Goal: Task Accomplishment & Management: Use online tool/utility

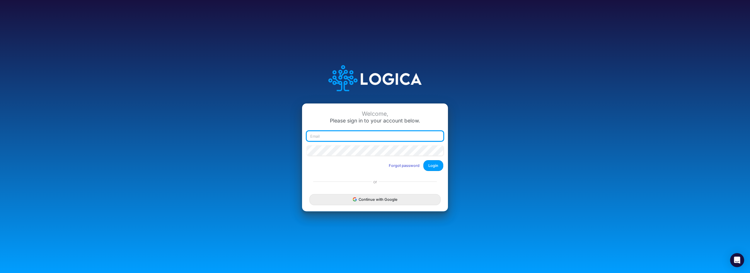
type input "[EMAIL_ADDRESS][DOMAIN_NAME]"
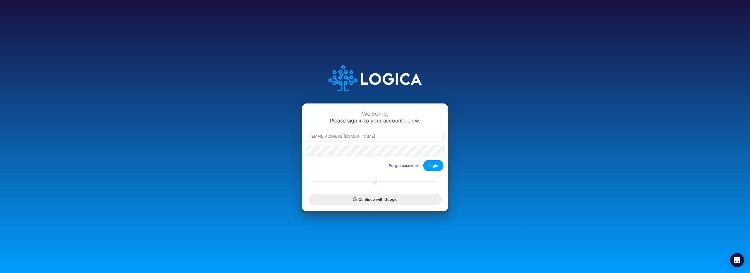
drag, startPoint x: 369, startPoint y: 138, endPoint x: 293, endPoint y: 136, distance: 76.2
click at [293, 136] on div "Welcome, Please sign in to your account below. [EMAIL_ADDRESS][DOMAIN_NAME] For…" at bounding box center [375, 136] width 500 height 167
type input "[EMAIL_ADDRESS][DOMAIN_NAME]"
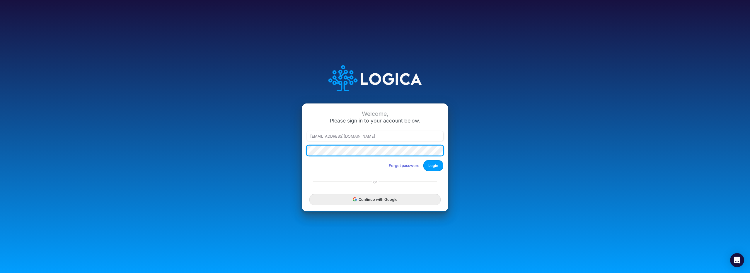
click at [298, 150] on div "Welcome, Please sign in to your account below. victor_lopes@atlantico.com.br Fo…" at bounding box center [375, 136] width 500 height 167
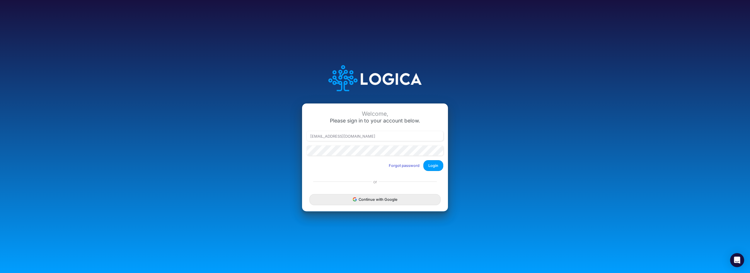
click at [298, 150] on div "Welcome, Please sign in to your account below. victor_lopes@atlantico.com.br Fo…" at bounding box center [375, 136] width 500 height 167
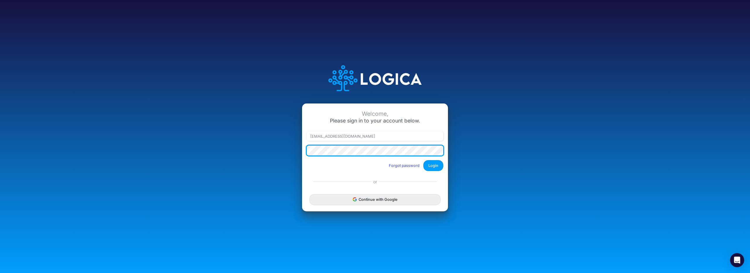
click at [284, 153] on div "Welcome, Please sign in to your account below. victor_lopes@atlantico.com.br Fo…" at bounding box center [375, 136] width 500 height 167
click at [423, 160] on button "Login" at bounding box center [433, 165] width 20 height 11
